Goal: Navigation & Orientation: Find specific page/section

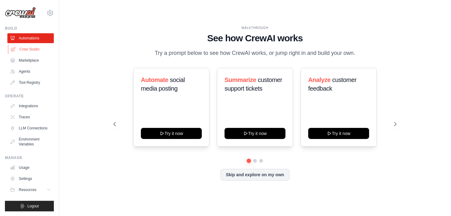
click at [31, 49] on link "Crew Studio" at bounding box center [31, 49] width 46 height 10
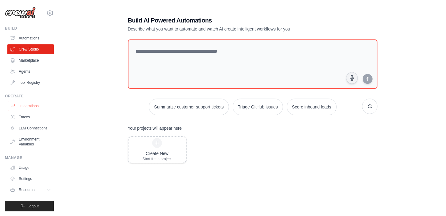
click at [37, 105] on link "Integrations" at bounding box center [31, 106] width 46 height 10
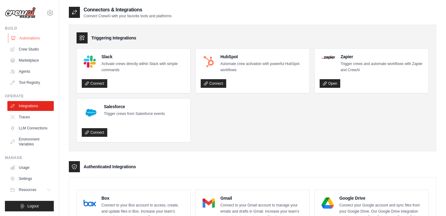
click at [22, 38] on link "Automations" at bounding box center [31, 38] width 46 height 10
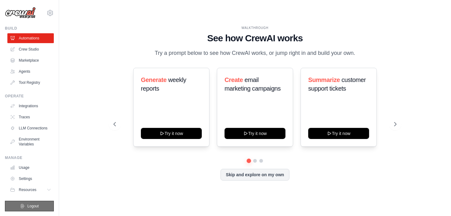
click at [23, 203] on icon "submit" at bounding box center [22, 205] width 5 height 5
